Goal: Transaction & Acquisition: Obtain resource

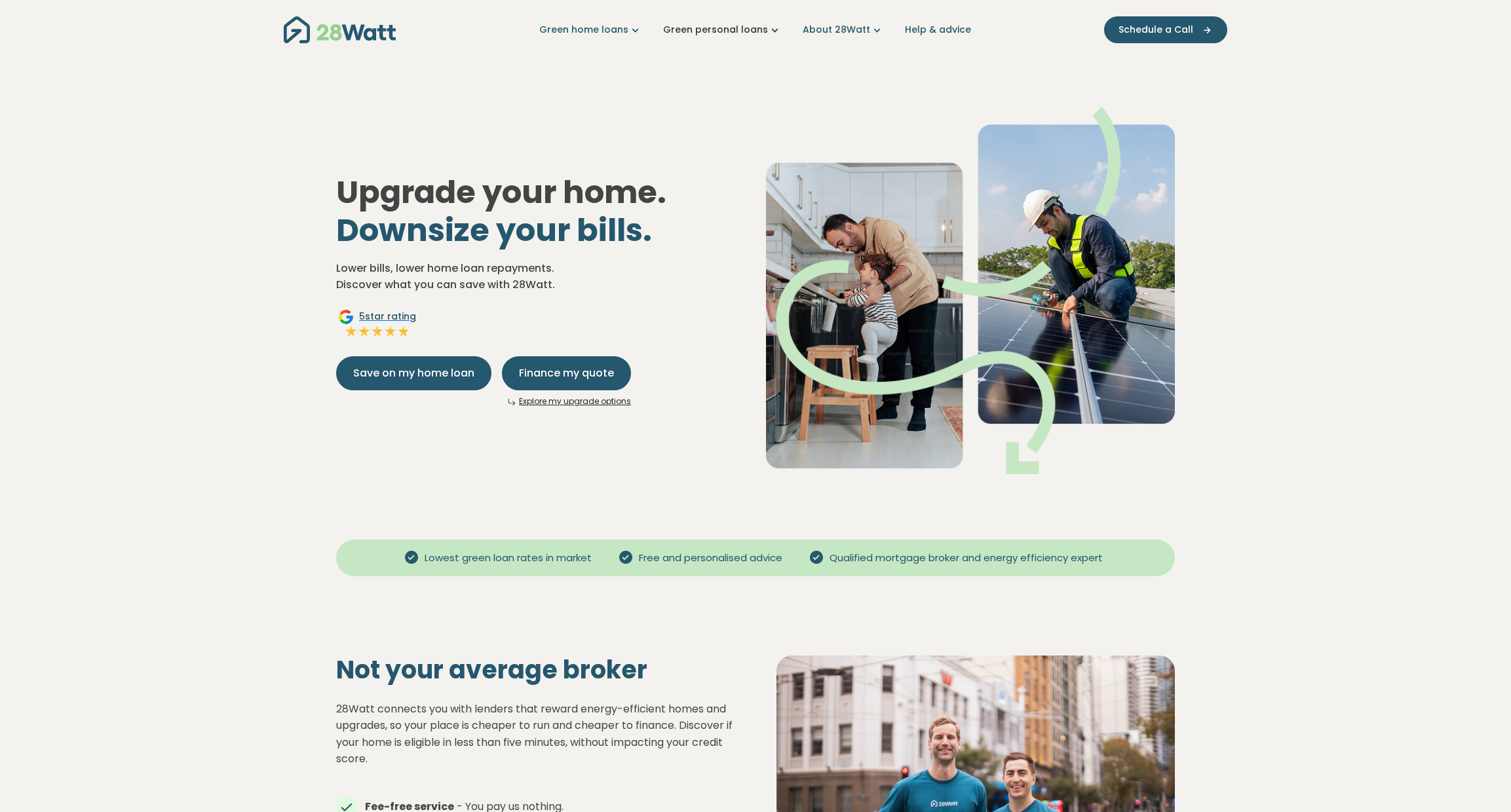
click at [675, 29] on link "Green personal loans" at bounding box center [723, 30] width 119 height 14
click at [706, 123] on button "For mortgage holders" at bounding box center [735, 123] width 155 height 24
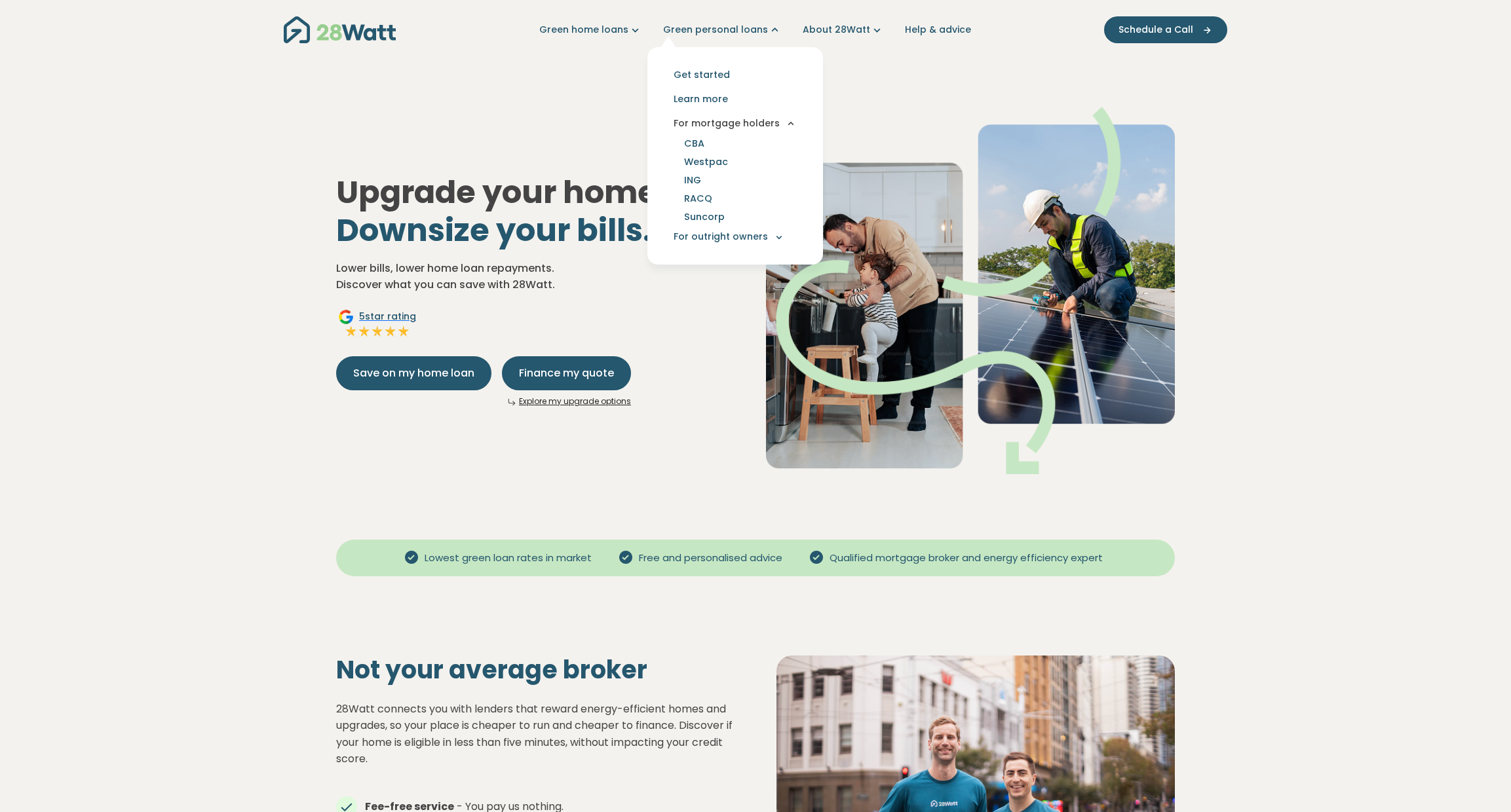
click at [705, 123] on button "For mortgage holders" at bounding box center [735, 123] width 155 height 24
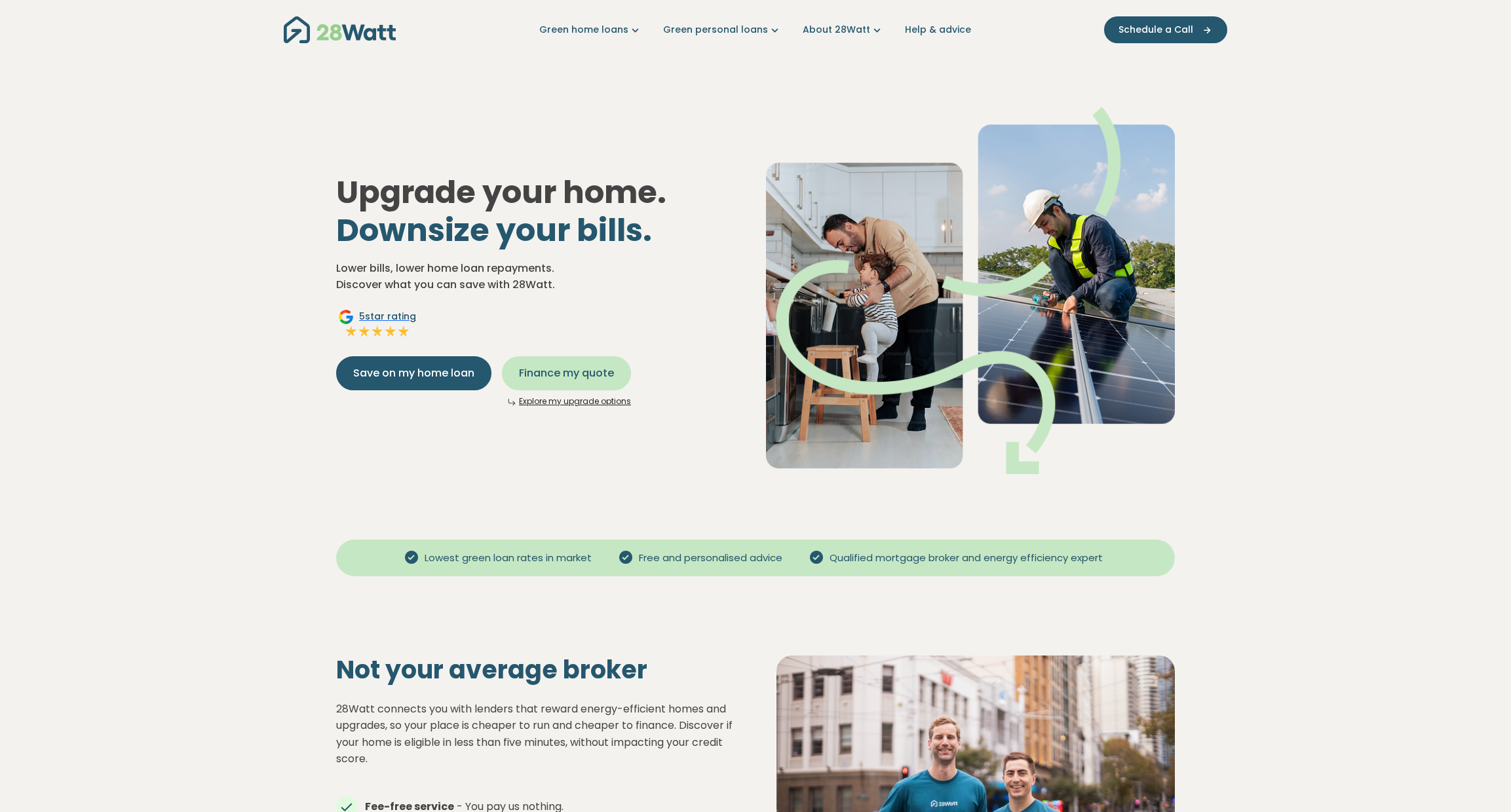
click at [595, 374] on span "Finance my quote" at bounding box center [566, 373] width 95 height 16
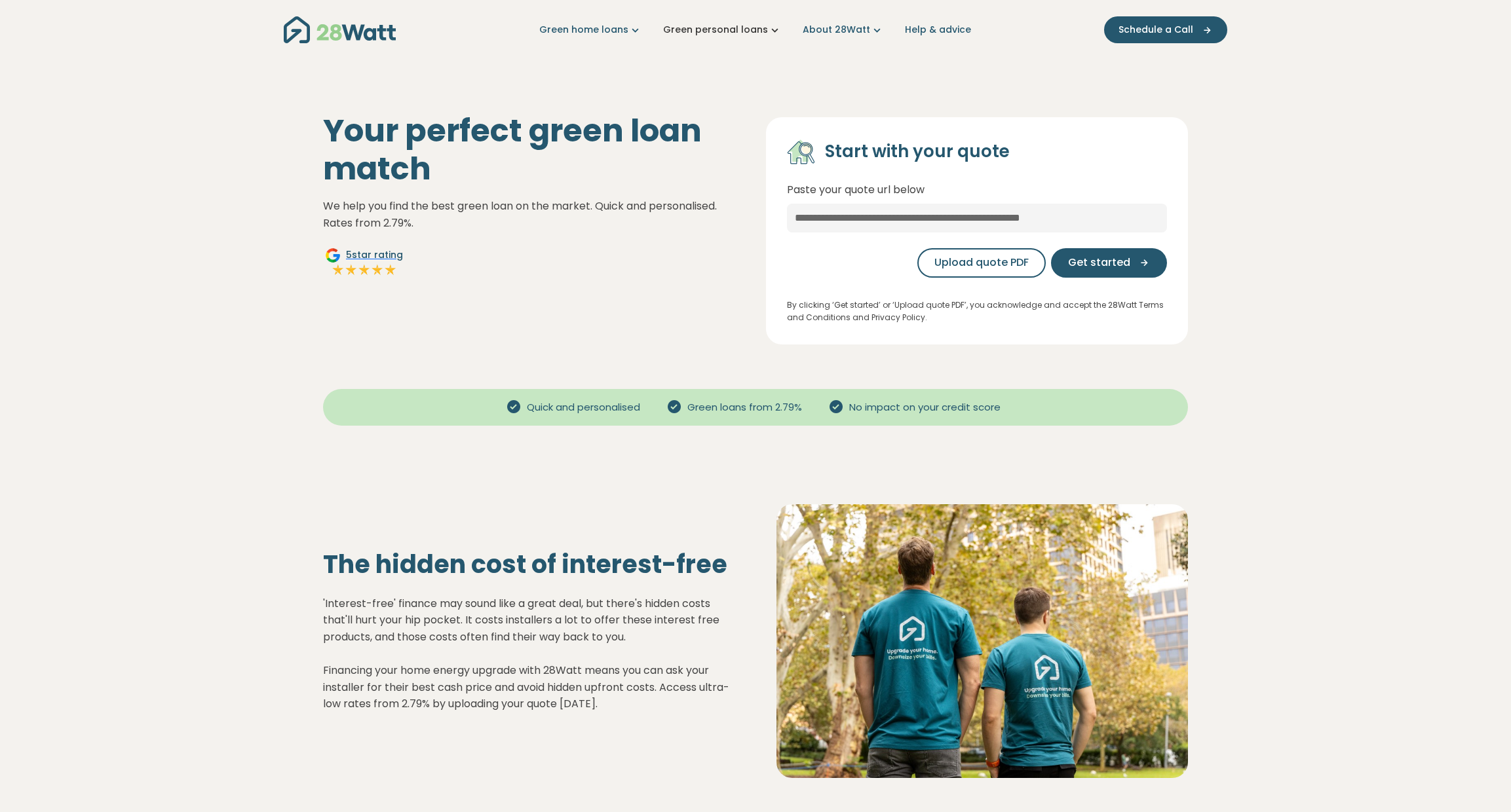
click at [713, 28] on link "Green personal loans" at bounding box center [723, 30] width 119 height 14
click at [609, 26] on link "Green home loans" at bounding box center [590, 30] width 103 height 14
click at [682, 29] on link "Green personal loans" at bounding box center [723, 30] width 119 height 14
click at [783, 26] on ul "Green home loans Get started Learn more Use case Products Green personal loans …" at bounding box center [755, 30] width 432 height 14
click at [763, 27] on link "Green personal loans" at bounding box center [723, 30] width 119 height 14
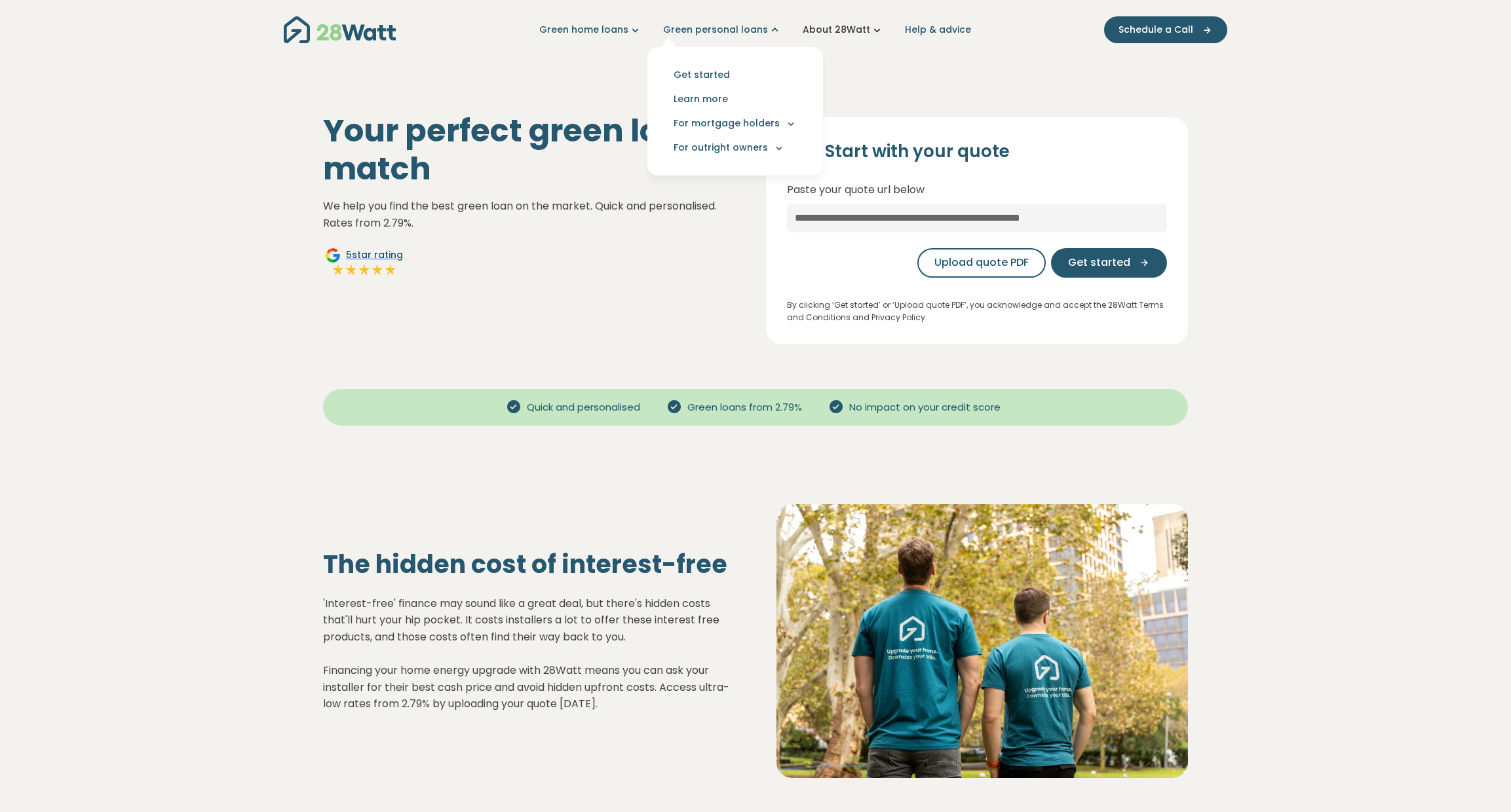
click at [853, 28] on link "About 28Watt" at bounding box center [844, 30] width 82 height 14
click at [749, 27] on link "Green personal loans" at bounding box center [723, 30] width 119 height 14
click at [712, 148] on button "For outright owners" at bounding box center [735, 148] width 155 height 24
click at [710, 114] on button "For mortgage holders" at bounding box center [735, 123] width 155 height 24
click at [704, 144] on link "CBA" at bounding box center [694, 144] width 52 height 19
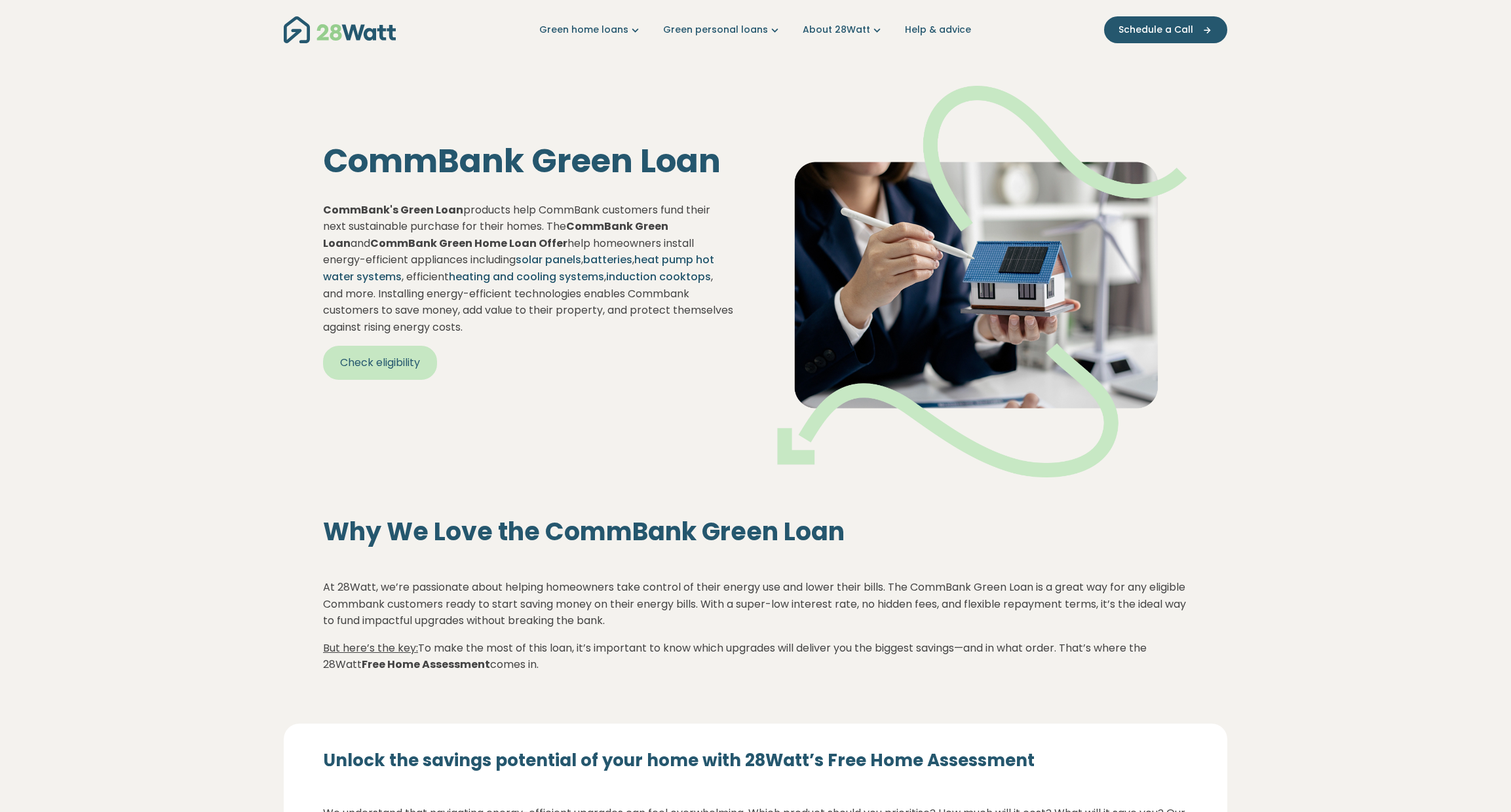
click at [420, 369] on link "Check eligibility" at bounding box center [380, 363] width 114 height 34
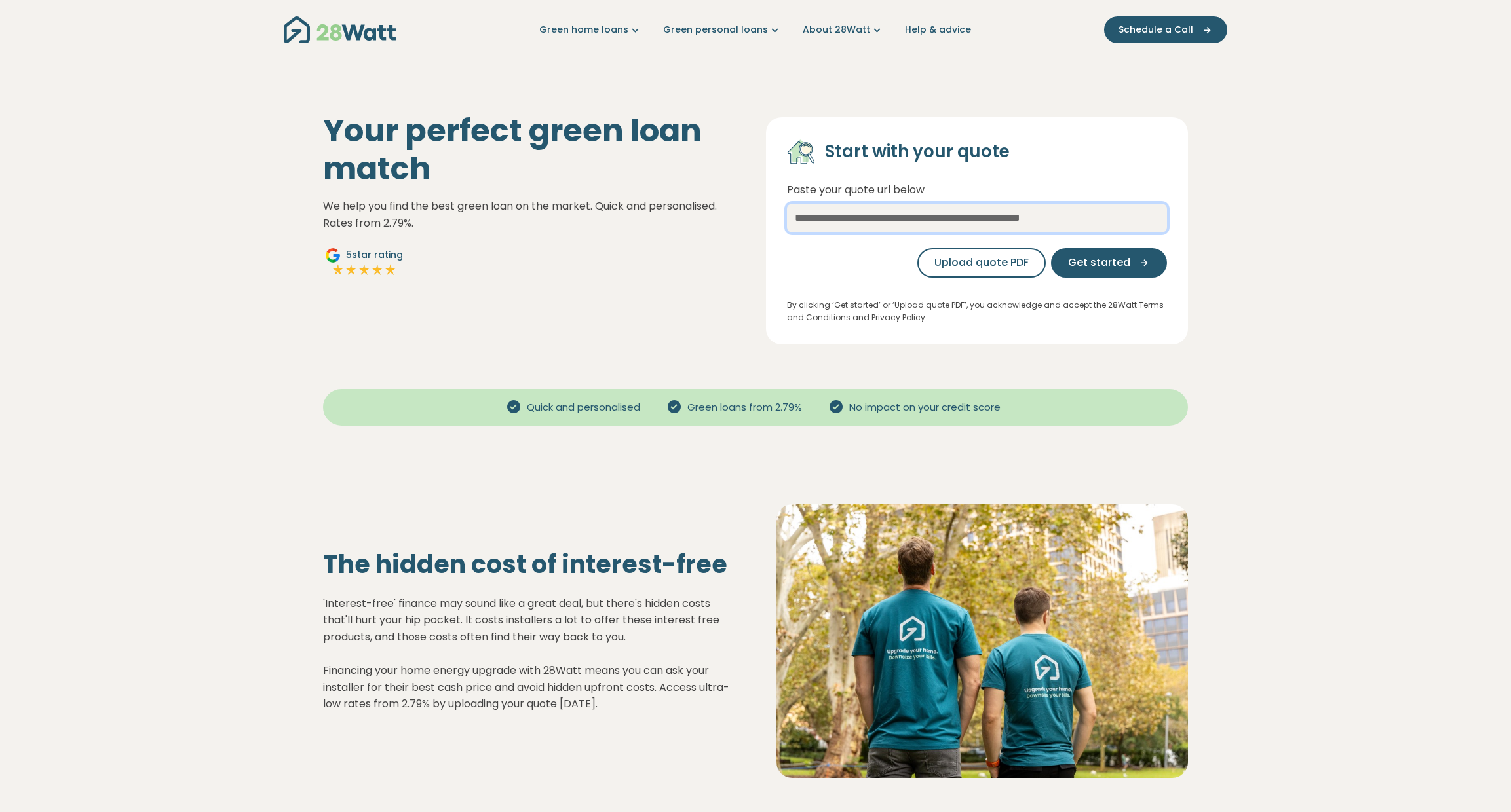
click at [866, 218] on input "text" at bounding box center [976, 218] width 380 height 29
click at [1130, 264] on span "Get started" at bounding box center [1099, 263] width 62 height 16
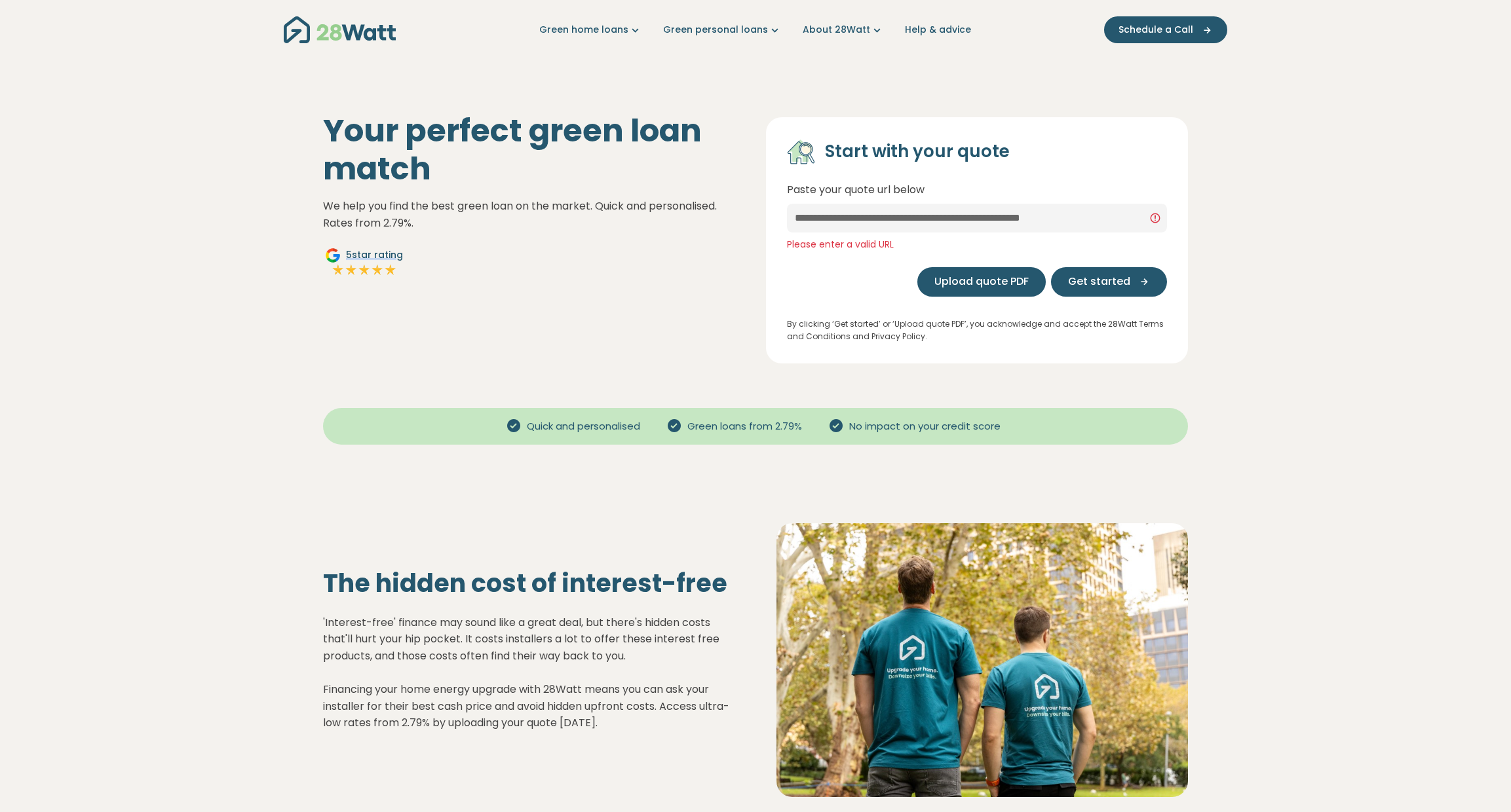
click at [962, 286] on span "Upload quote PDF" at bounding box center [982, 281] width 95 height 16
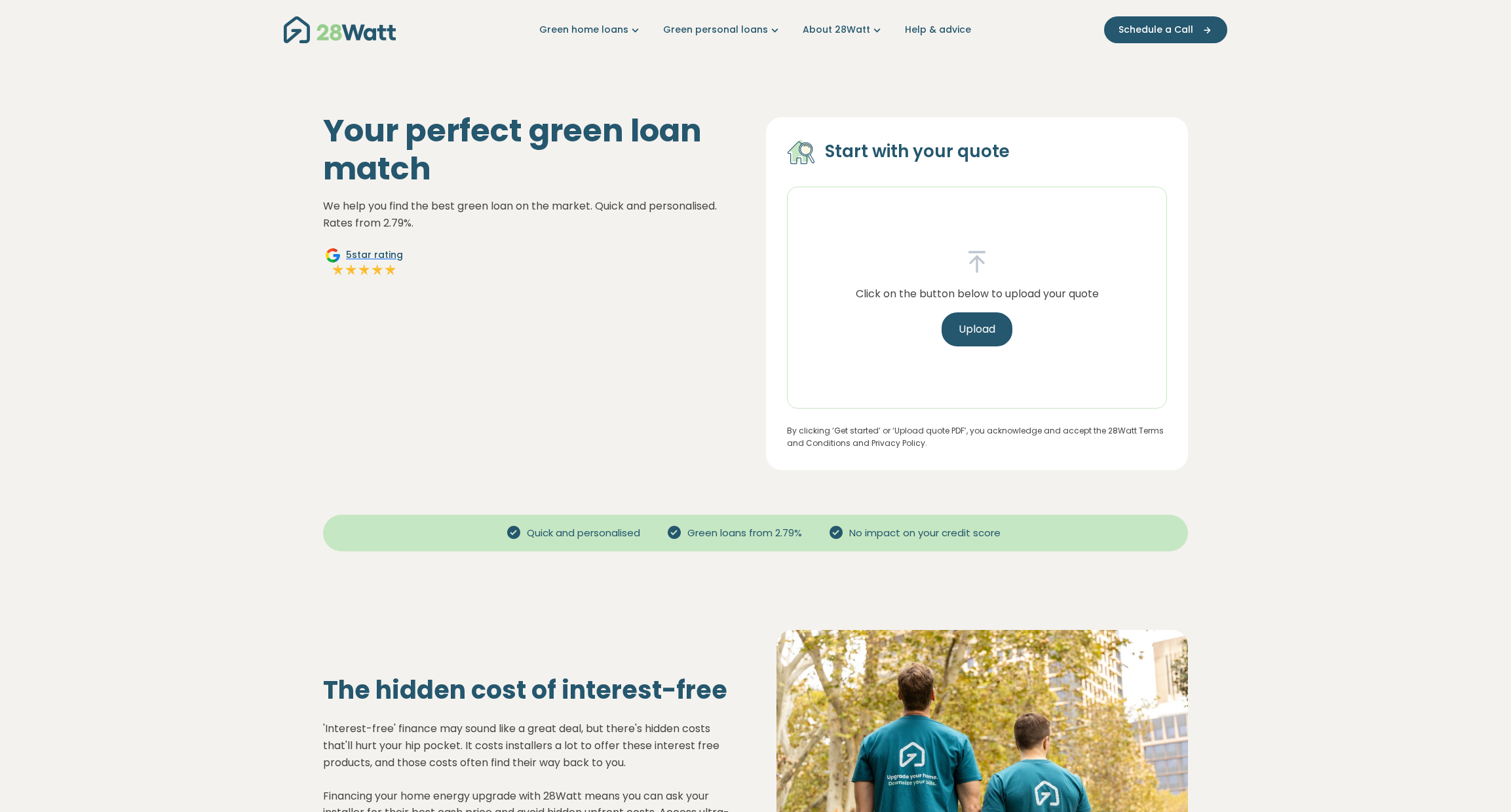
click at [816, 288] on div "Click on the button below to upload your quote Upload" at bounding box center [976, 297] width 380 height 222
click at [675, 419] on div "Your perfect green loan match We help you find the best green loan on the marke…" at bounding box center [534, 291] width 443 height 358
click at [718, 29] on link "Green personal loans" at bounding box center [723, 30] width 119 height 14
click at [583, 33] on link "Green home loans" at bounding box center [590, 30] width 103 height 14
click at [589, 71] on link "Get started" at bounding box center [589, 75] width 111 height 24
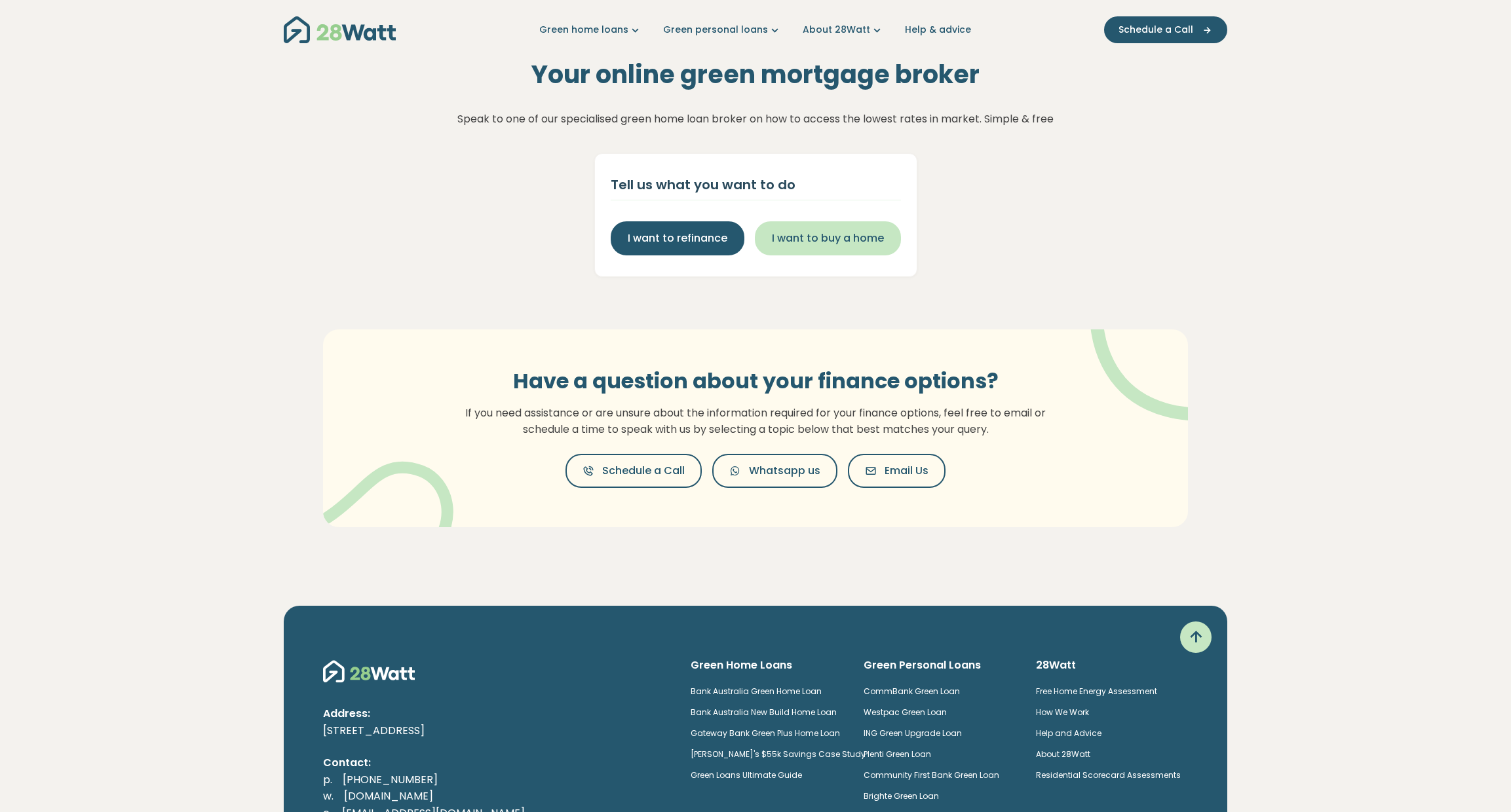
click at [835, 243] on span "I want to buy a home" at bounding box center [828, 238] width 112 height 16
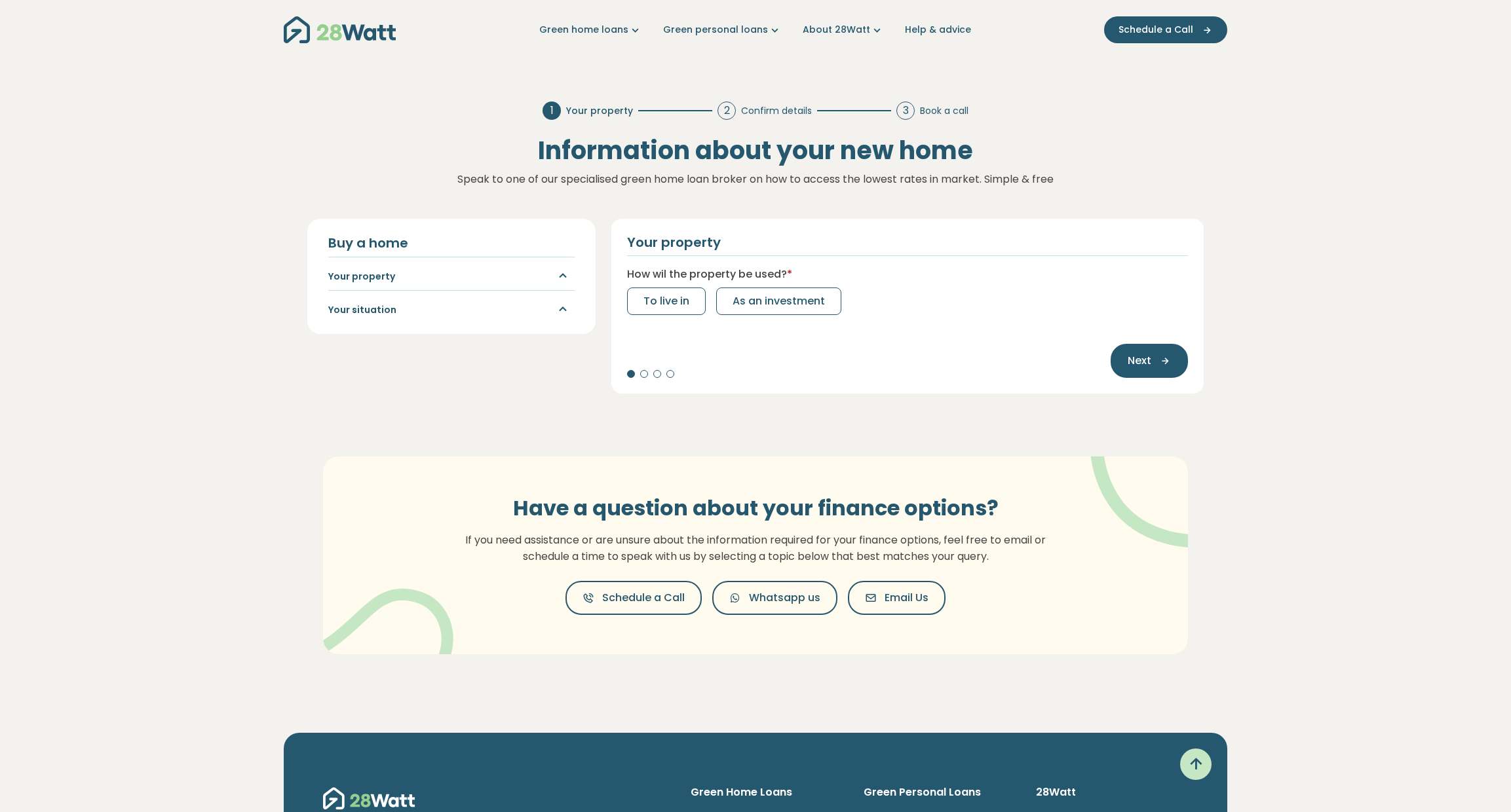
click at [1233, 124] on section "1 Your property 2 Confirm details 3 Book a call Information about your new home…" at bounding box center [756, 399] width 1511 height 616
